Goal: Check status

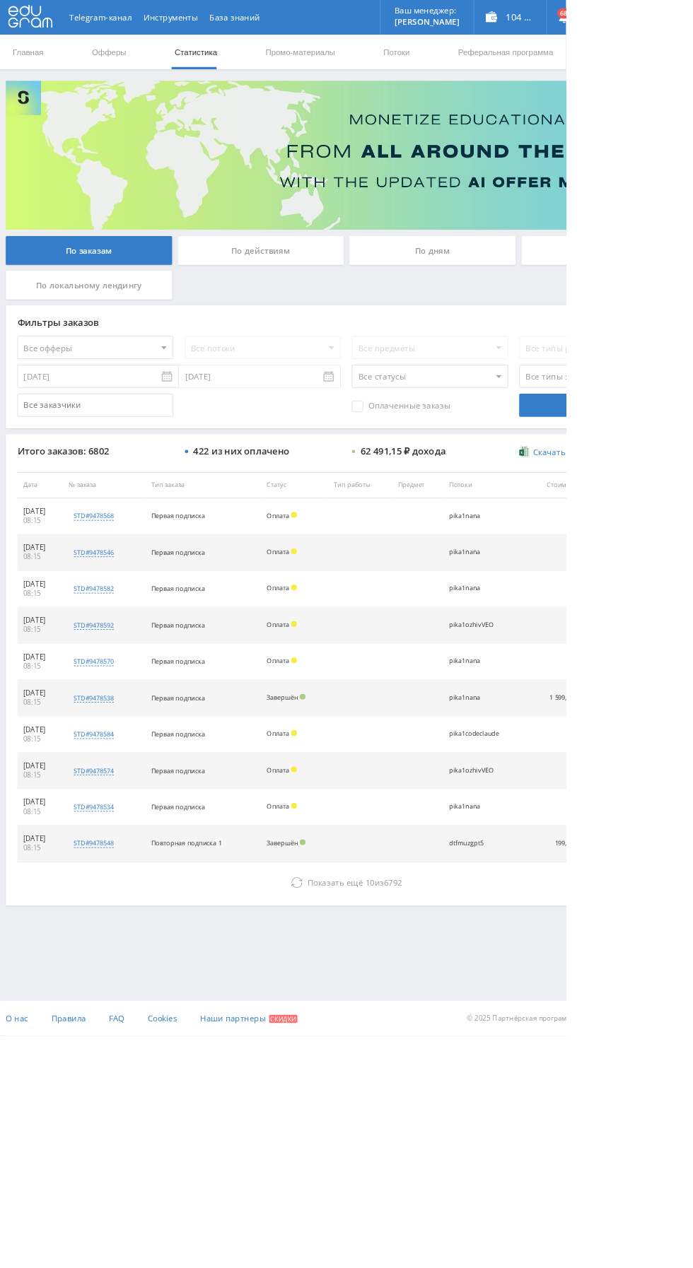
click at [358, 1077] on icon at bounding box center [363, 1081] width 14 height 14
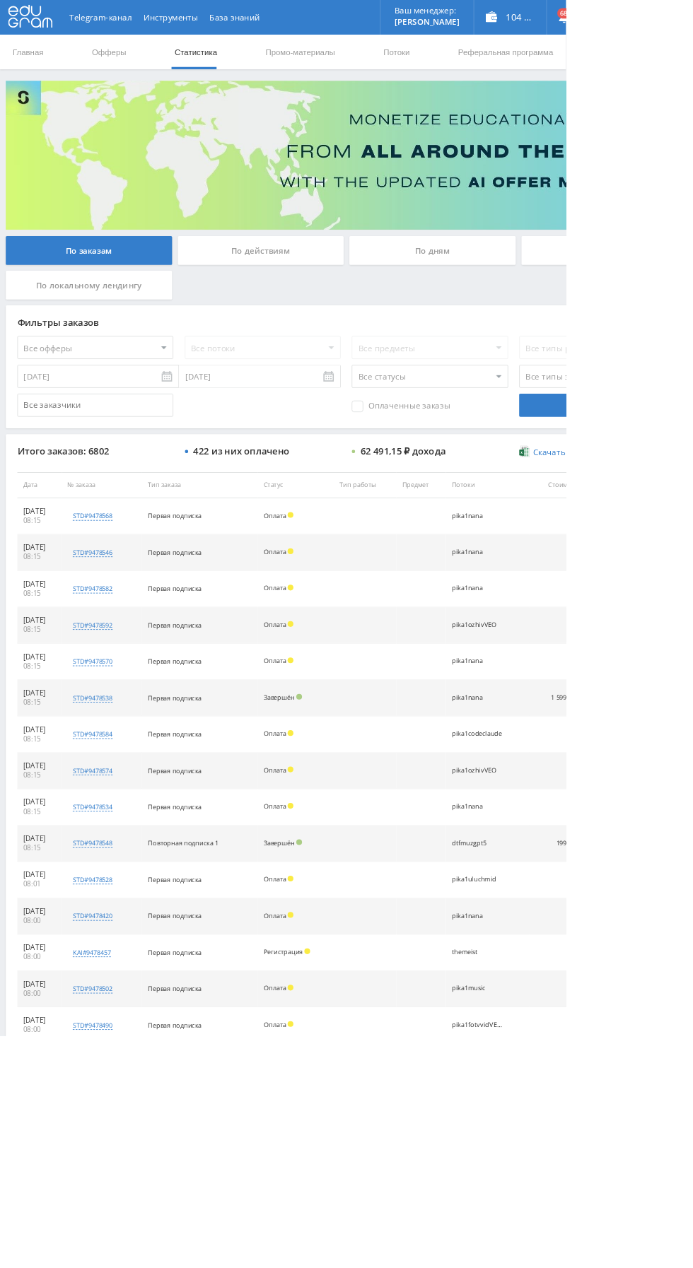
click at [518, 312] on div "По дням" at bounding box center [530, 306] width 204 height 35
click at [0, 0] on input "По дням" at bounding box center [0, 0] width 0 height 0
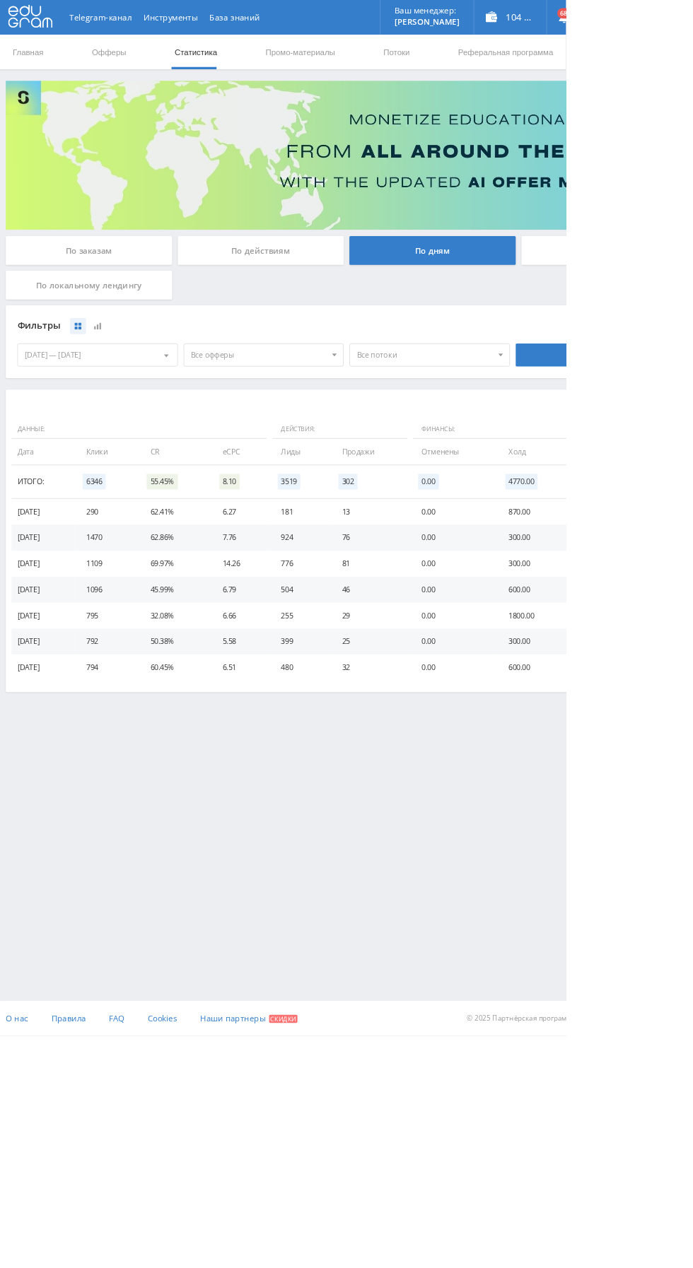
click at [82, 315] on div "По заказам" at bounding box center [109, 306] width 204 height 35
click at [0, 0] on input "По заказам" at bounding box center [0, 0] width 0 height 0
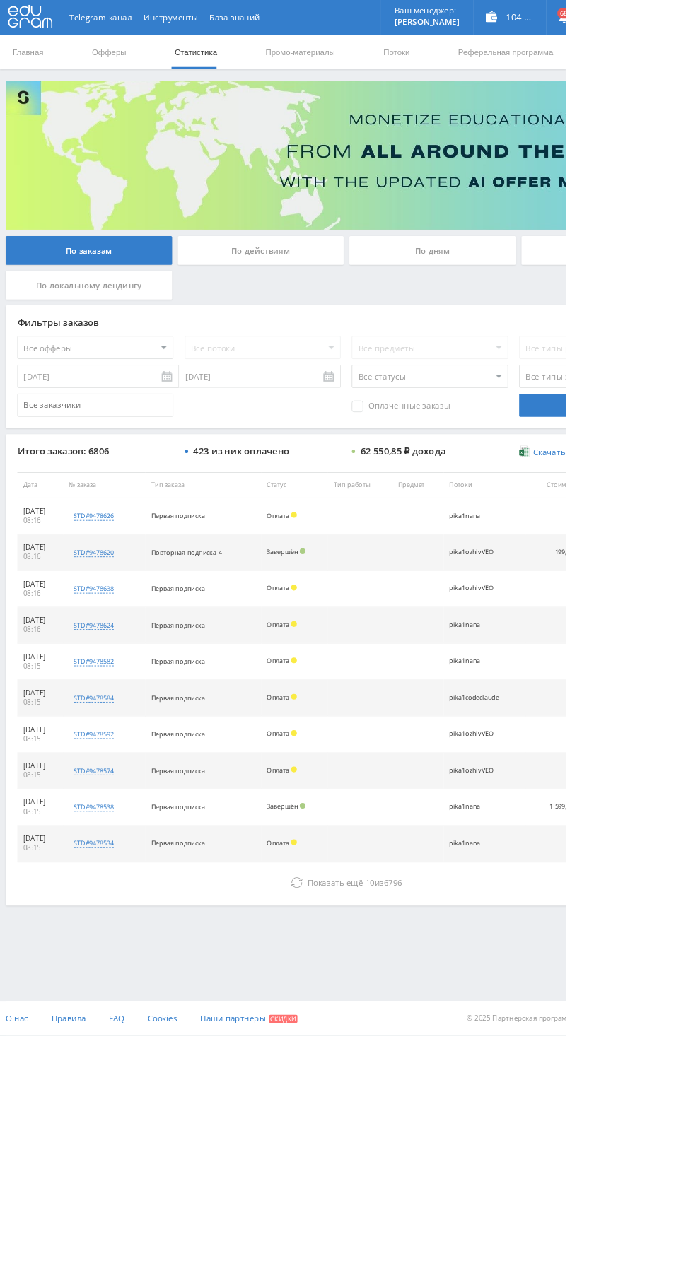
click at [281, 1069] on button "Показать ещё 10 из 6796" at bounding box center [424, 1081] width 806 height 28
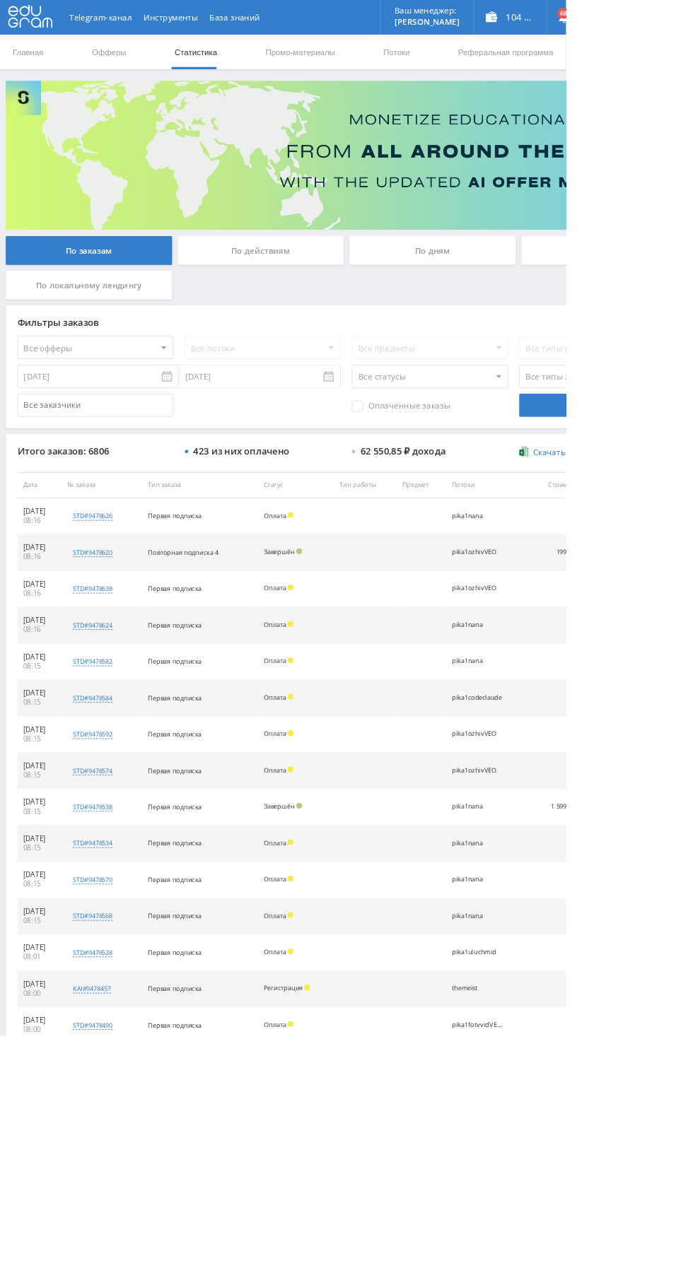
click at [481, 298] on div "По дням" at bounding box center [530, 306] width 204 height 35
click at [0, 0] on input "По дням" at bounding box center [0, 0] width 0 height 0
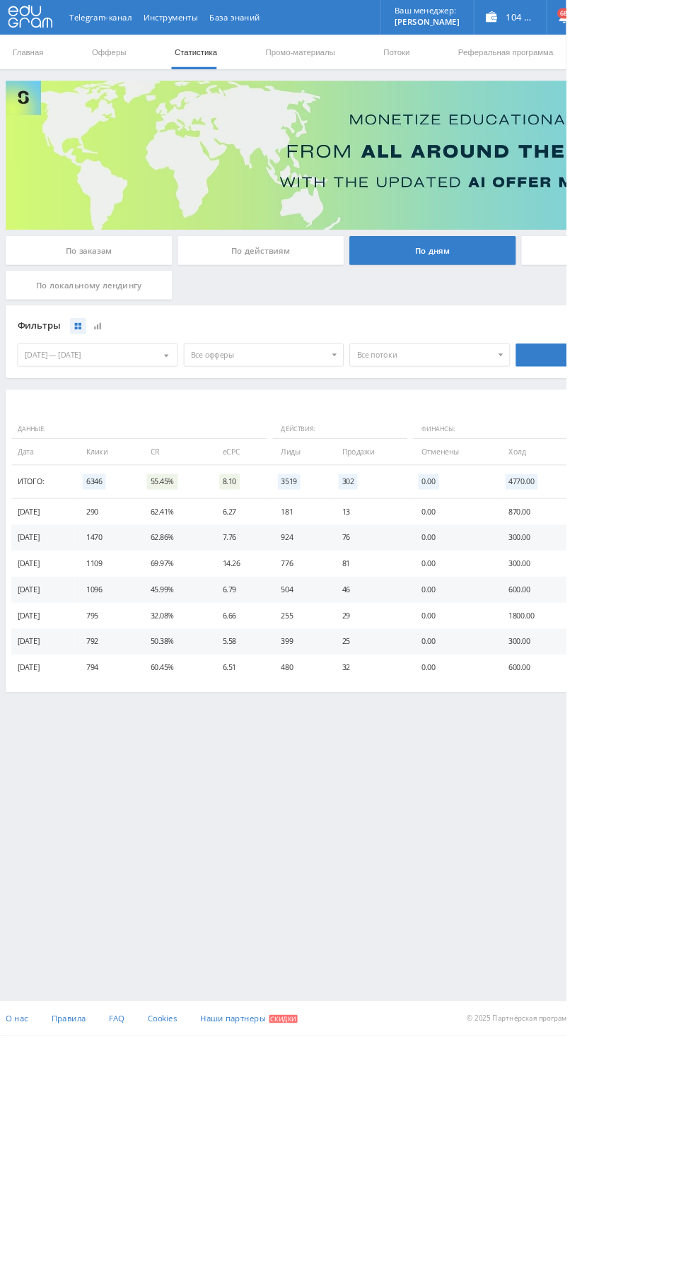
click at [77, 301] on div "По заказам" at bounding box center [109, 306] width 204 height 35
click at [0, 0] on input "По заказам" at bounding box center [0, 0] width 0 height 0
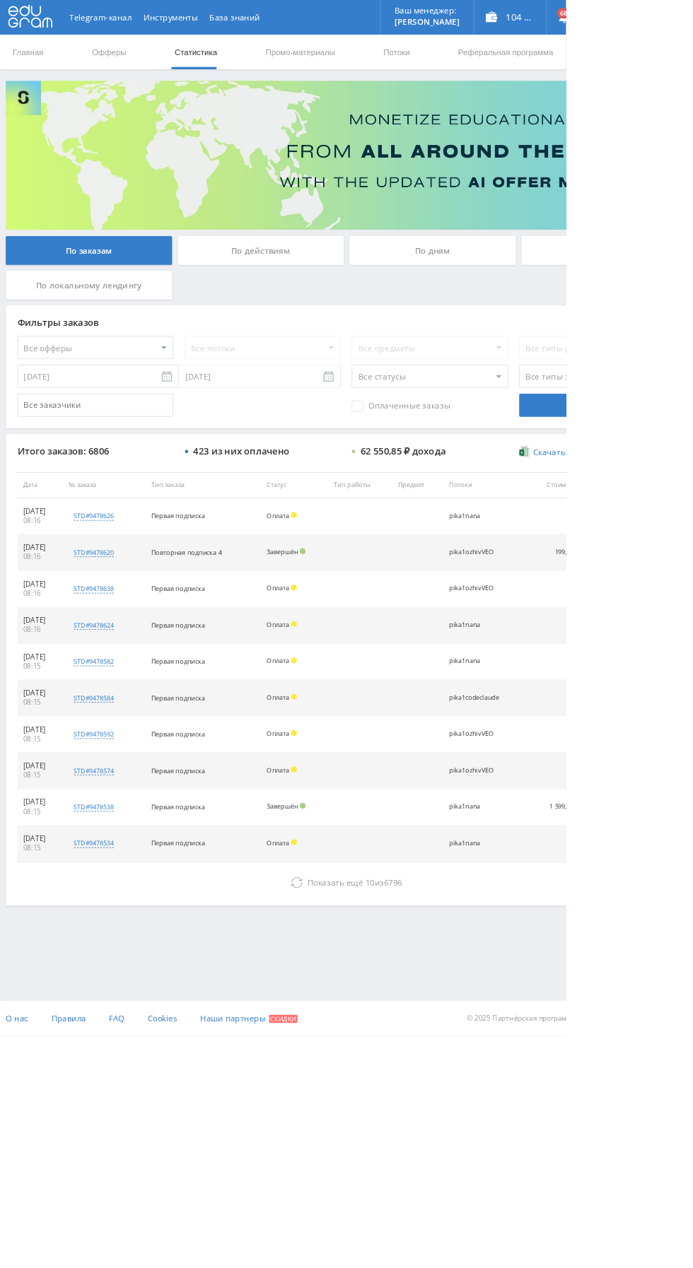
click at [506, 309] on div "По дням" at bounding box center [530, 306] width 204 height 35
click at [0, 0] on input "По дням" at bounding box center [0, 0] width 0 height 0
